Goal: Transaction & Acquisition: Purchase product/service

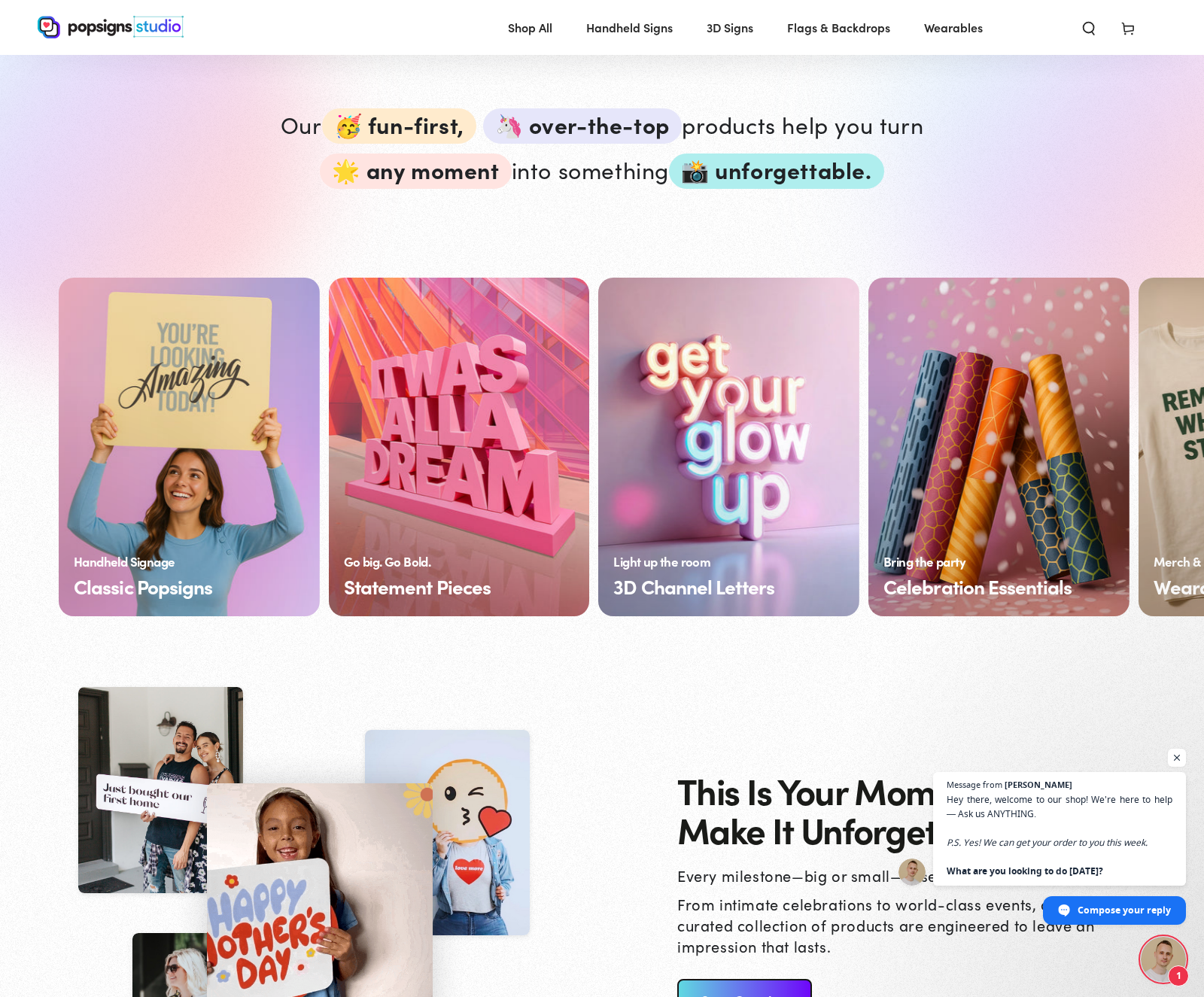
scroll to position [1152, 0]
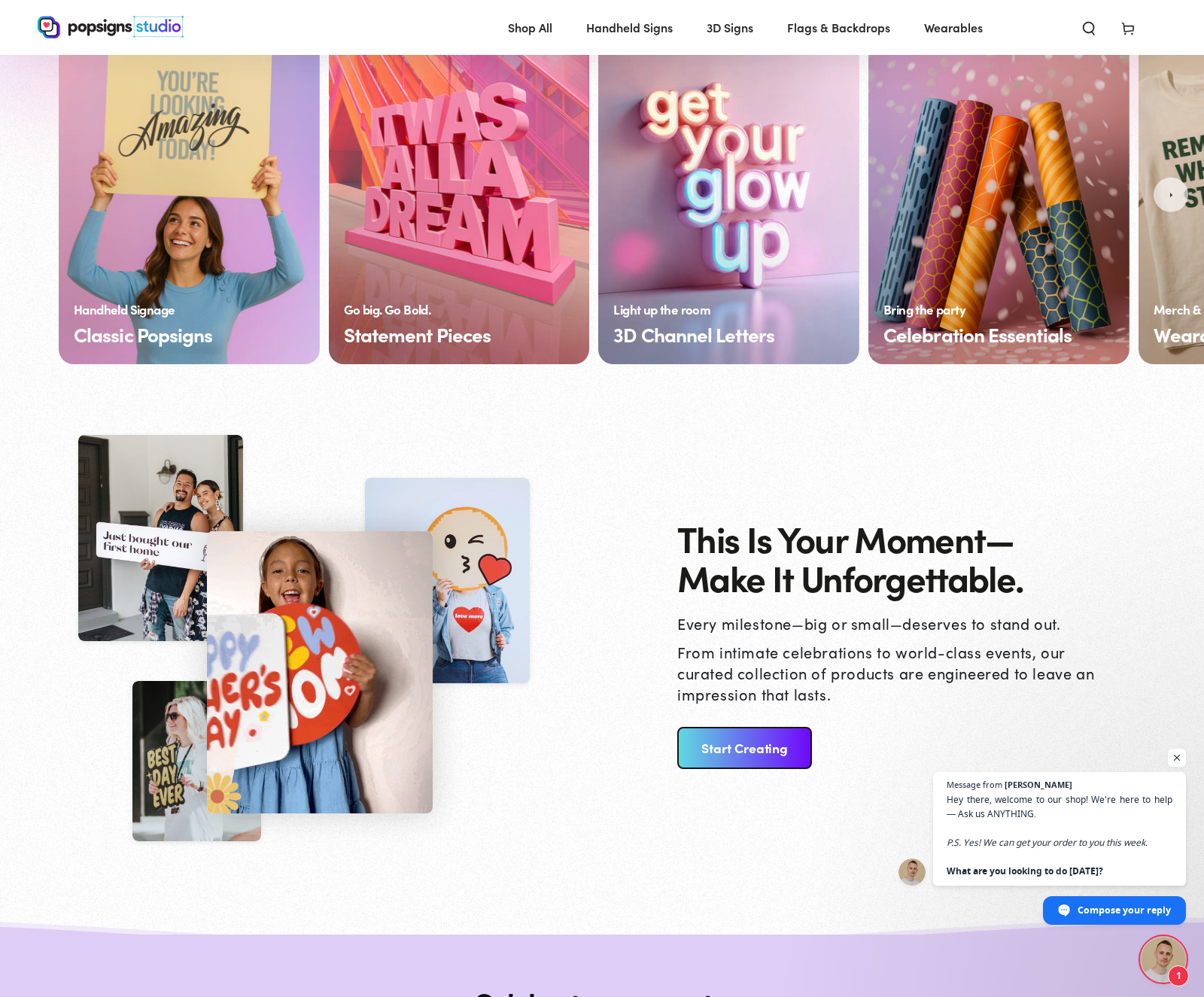
click at [197, 265] on link "Classic Popsigns" at bounding box center [188, 194] width 261 height 339
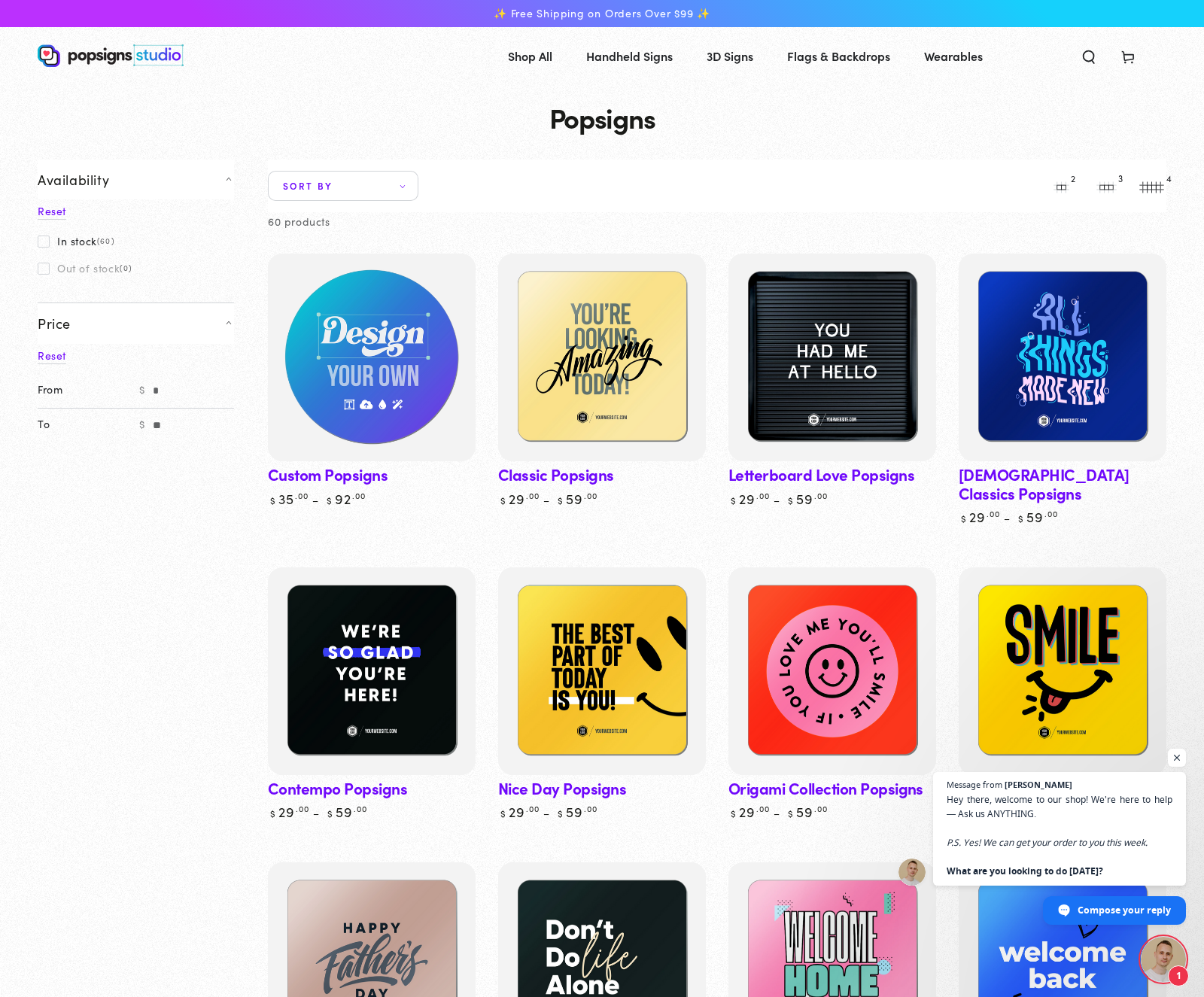
click at [422, 393] on img at bounding box center [372, 357] width 214 height 214
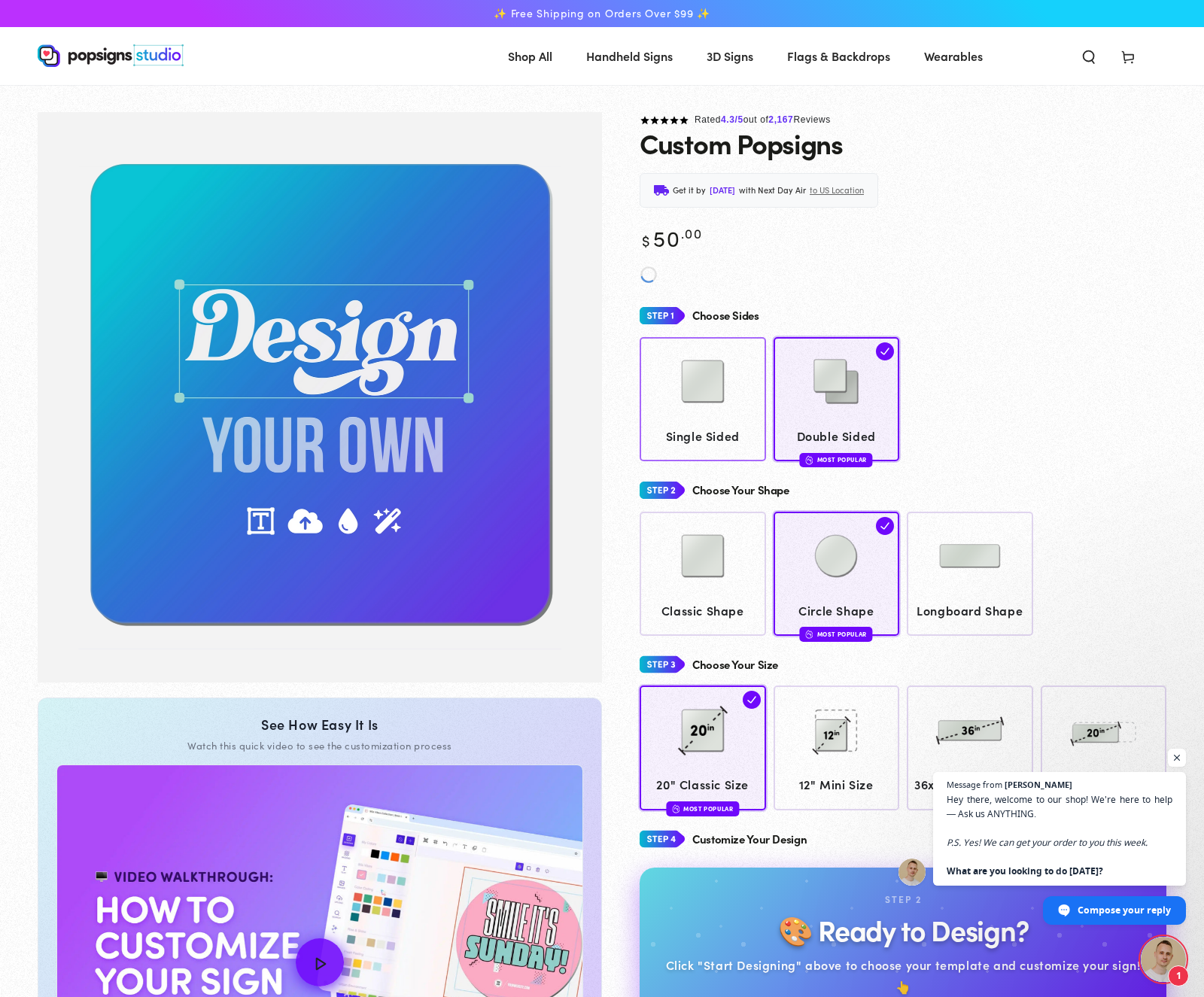
click at [734, 401] on img at bounding box center [703, 381] width 75 height 75
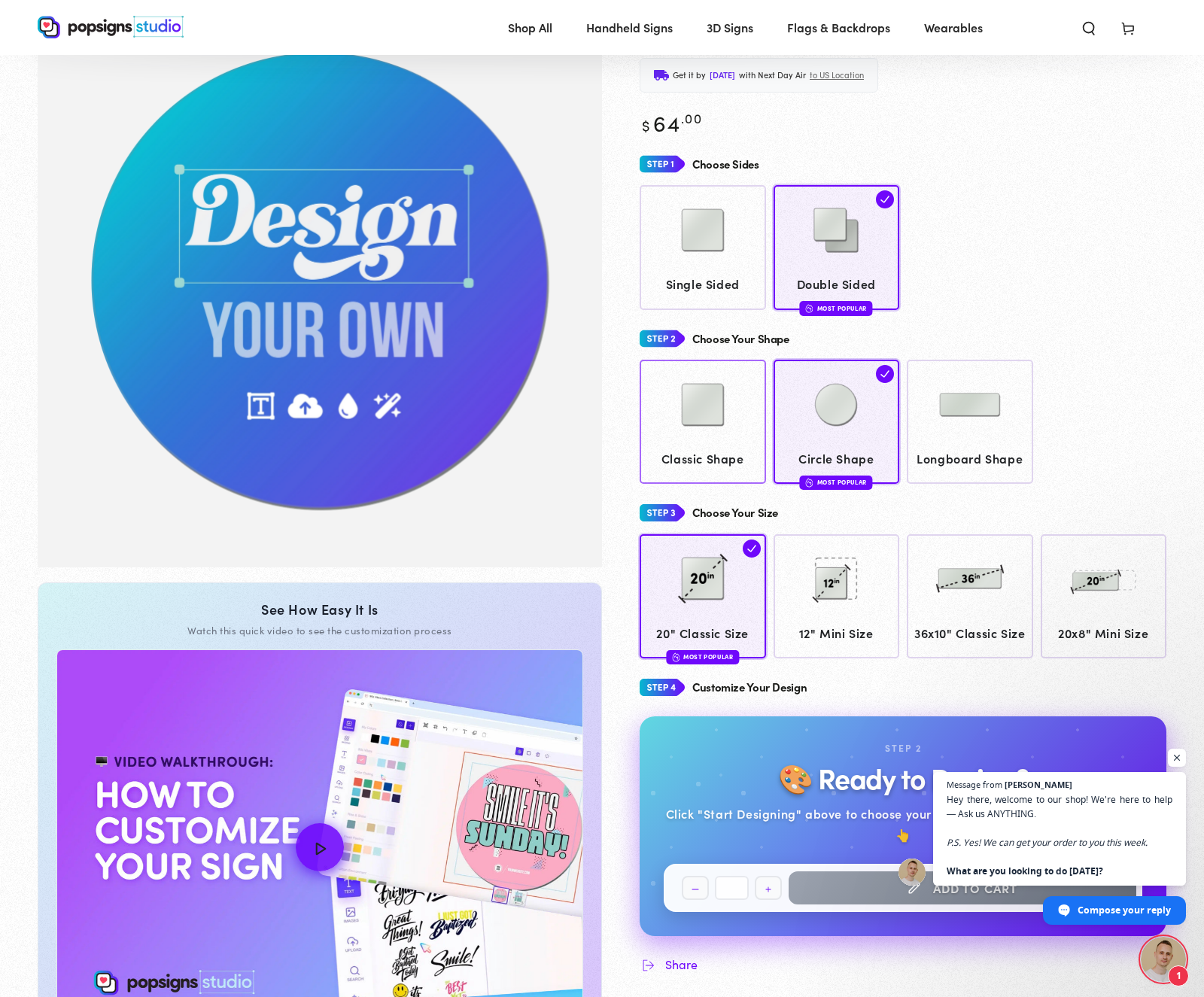
click at [710, 432] on img at bounding box center [703, 405] width 75 height 75
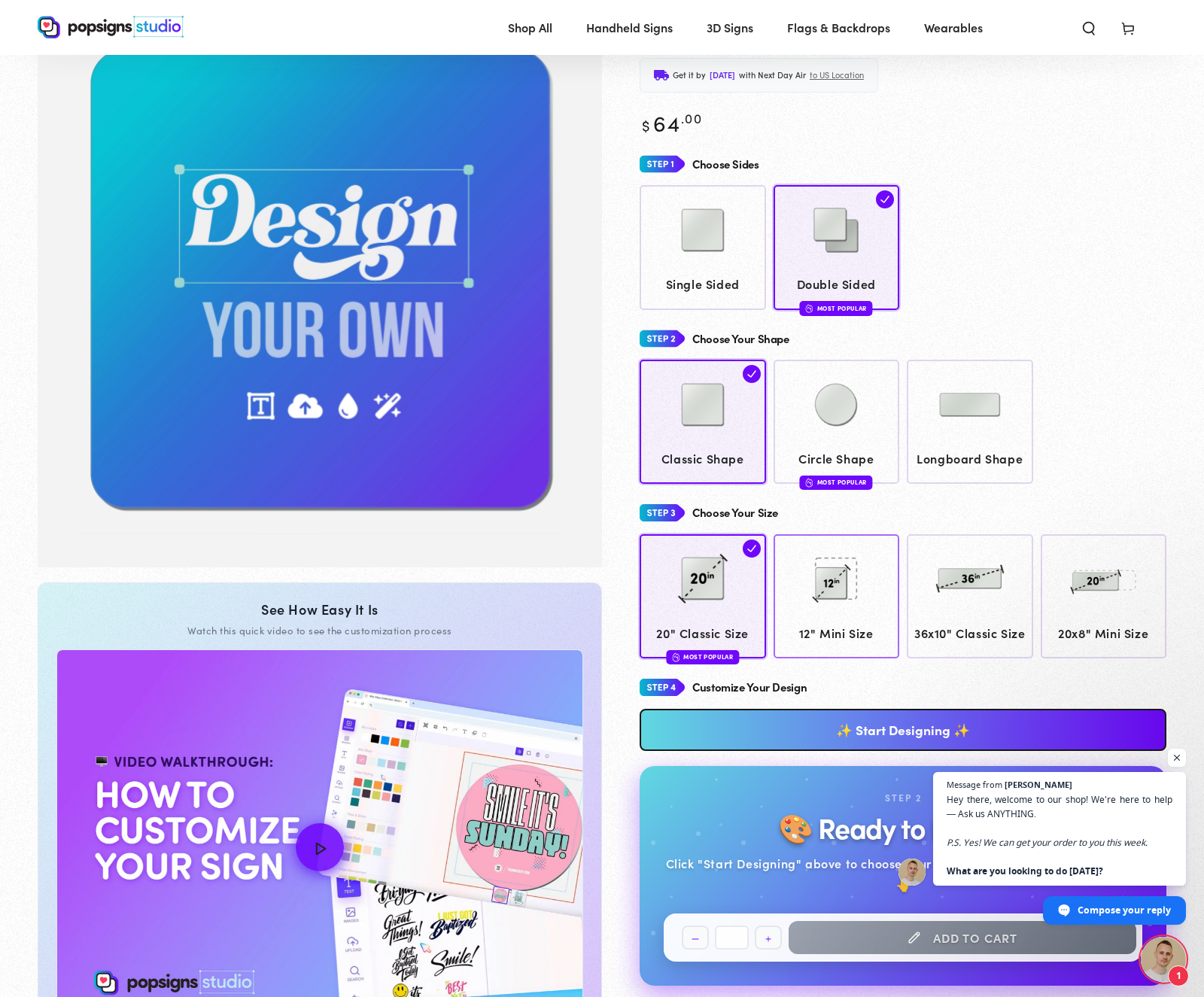
scroll to position [348, 0]
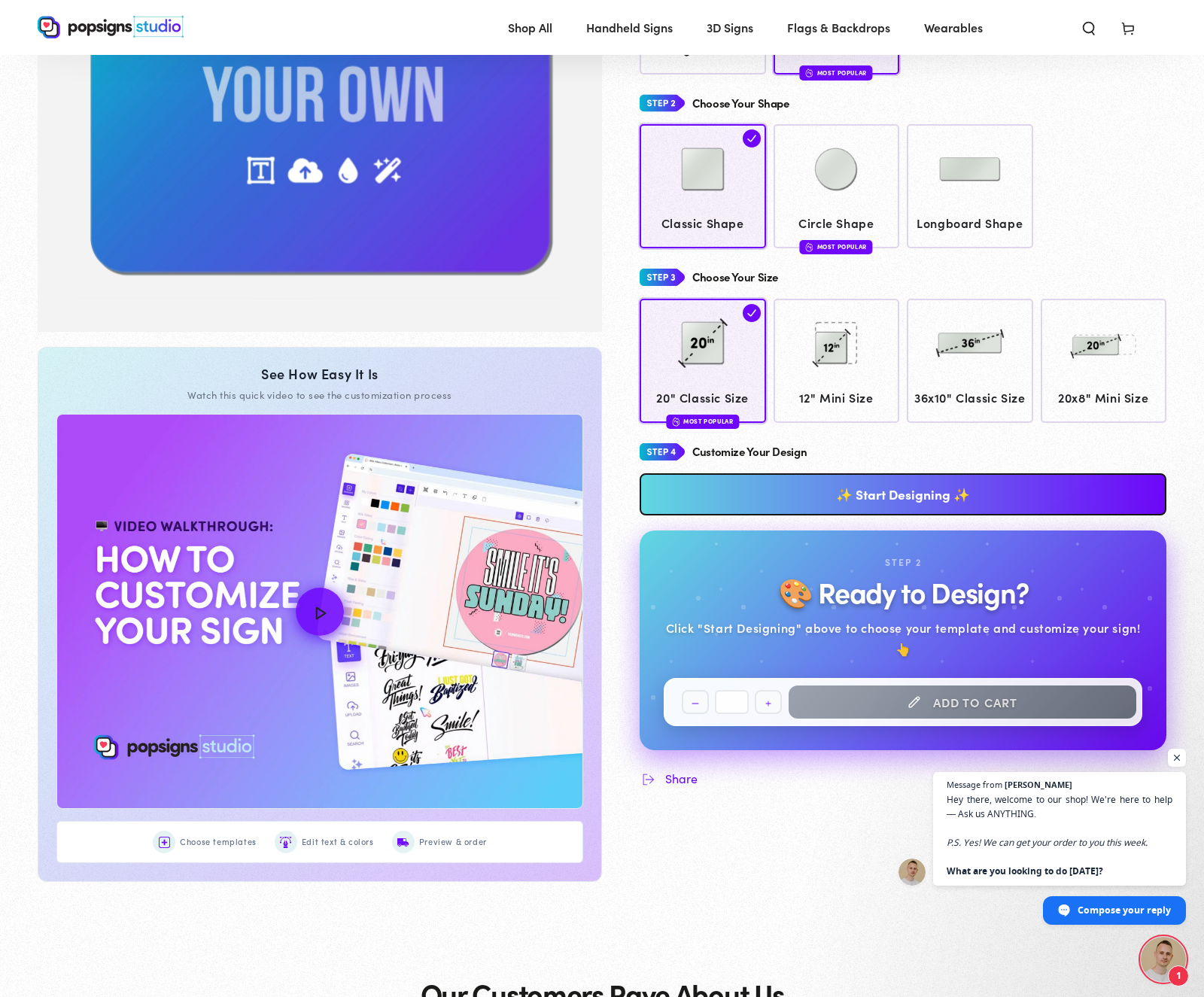
click at [875, 515] on link "✨ Start Designing ✨" at bounding box center [903, 494] width 527 height 42
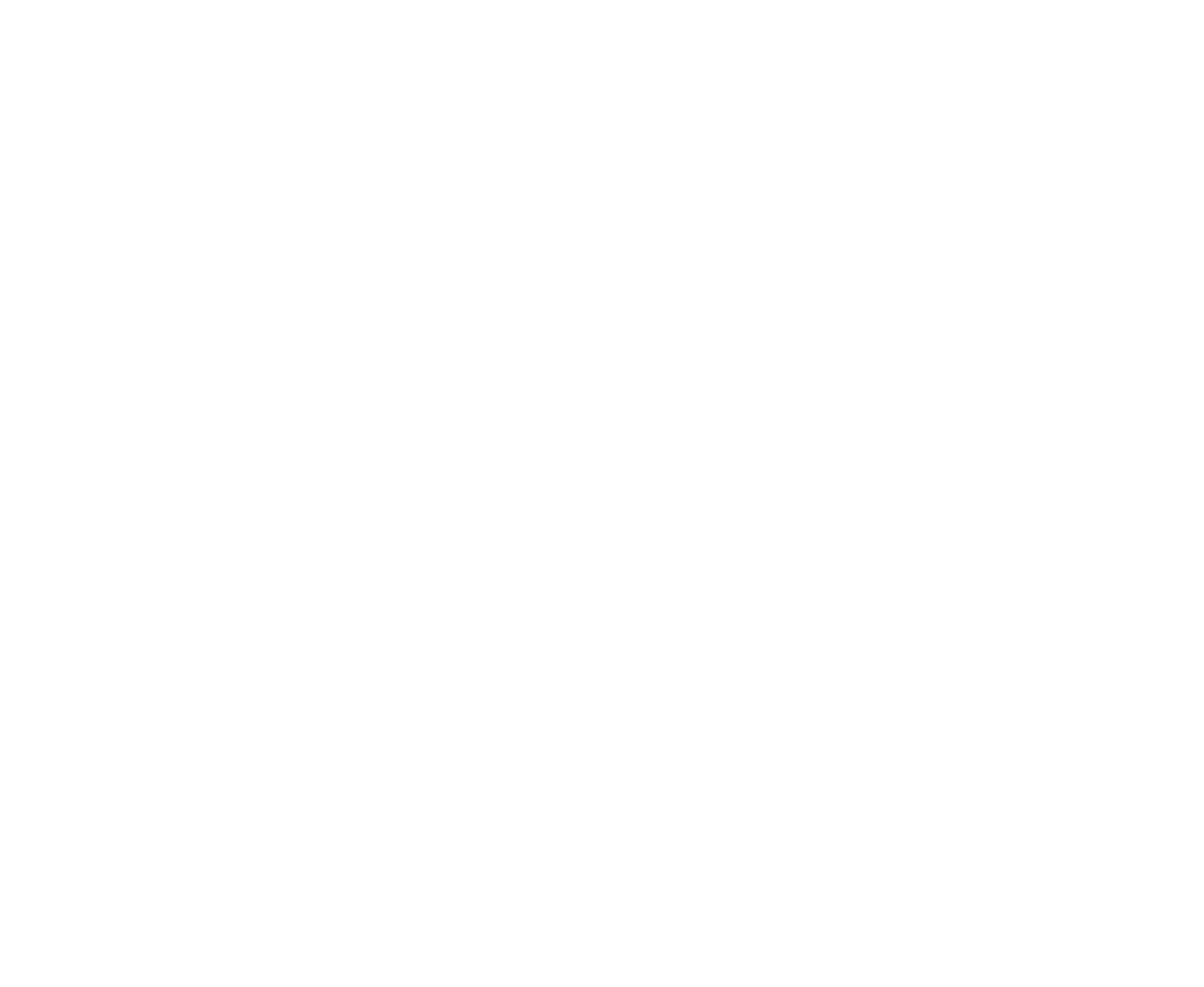
scroll to position [0, 0]
type textarea "An ancient tree with a door leading to a magical world"
